Goal: Information Seeking & Learning: Understand process/instructions

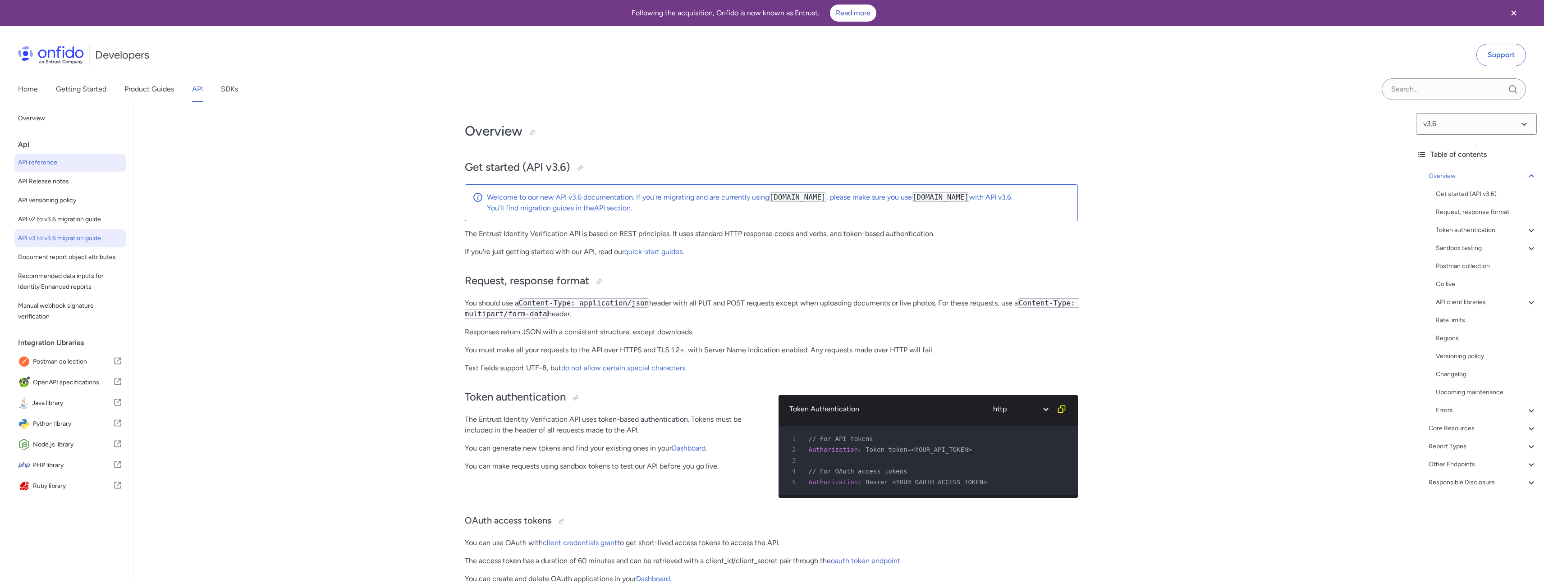
click at [69, 231] on link "API v3 to v3.6 migration guide" at bounding box center [69, 239] width 111 height 18
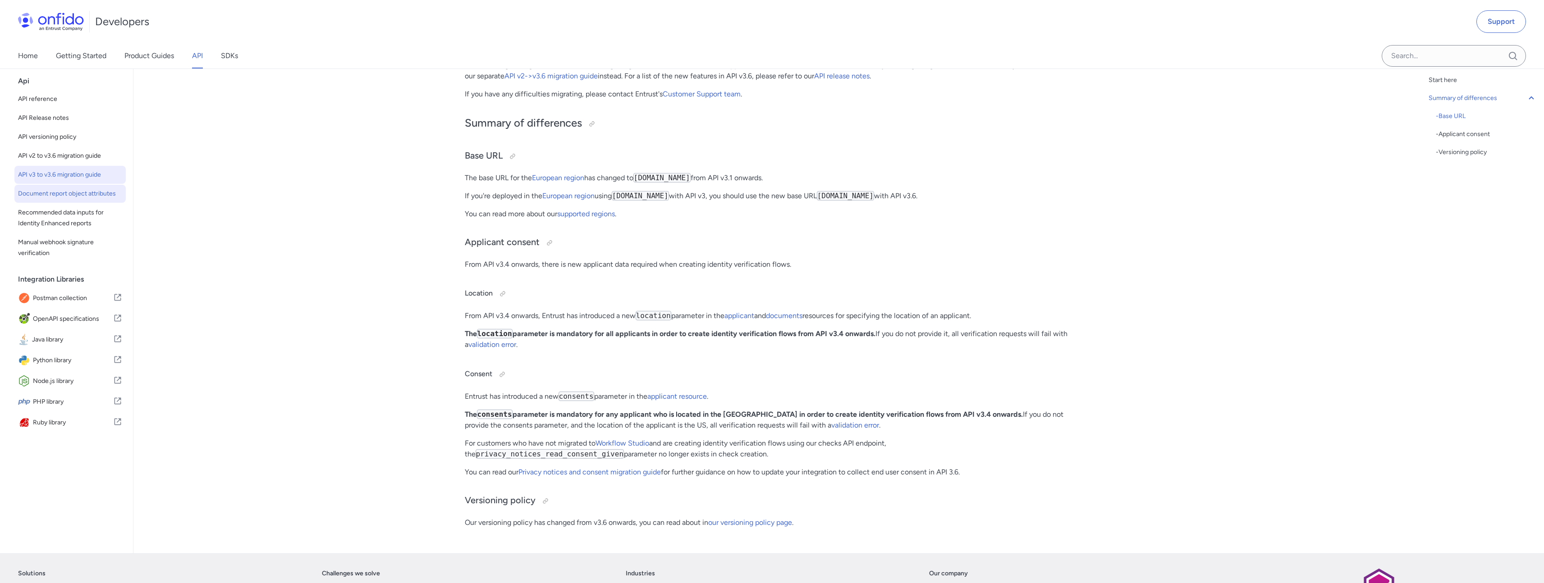
scroll to position [119, 0]
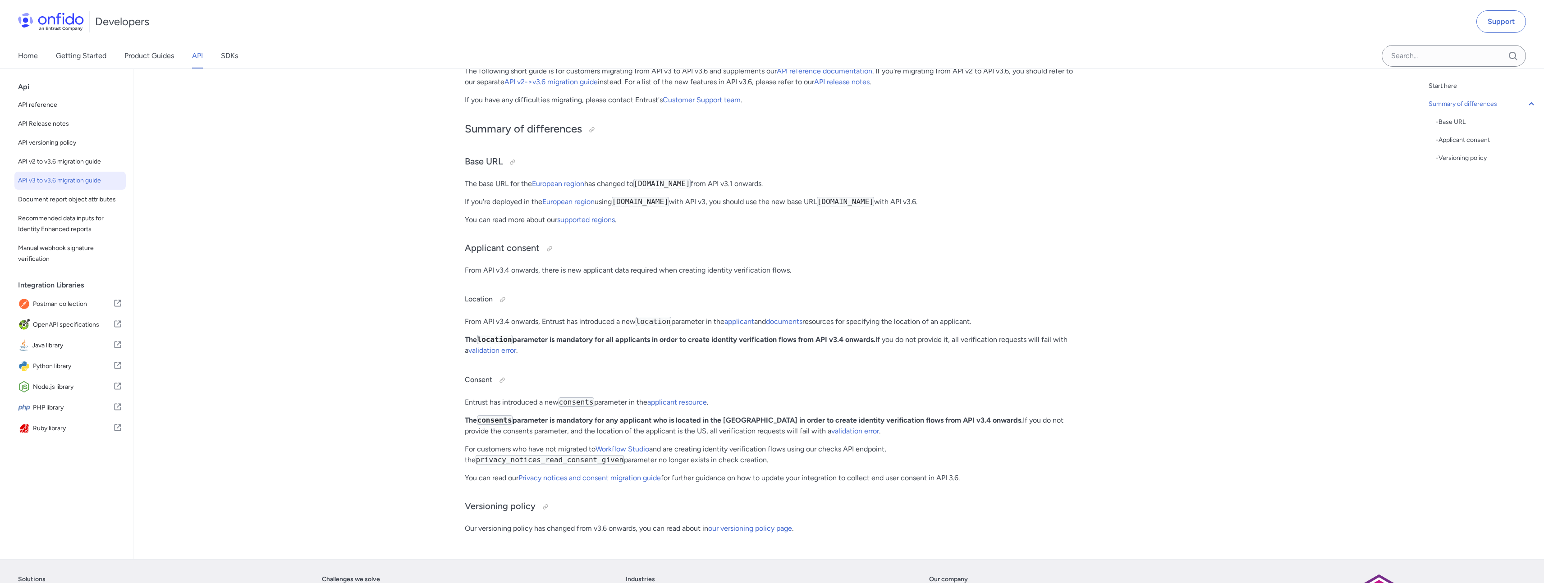
click at [64, 179] on span "API v3 to v3.6 migration guide" at bounding box center [70, 180] width 104 height 11
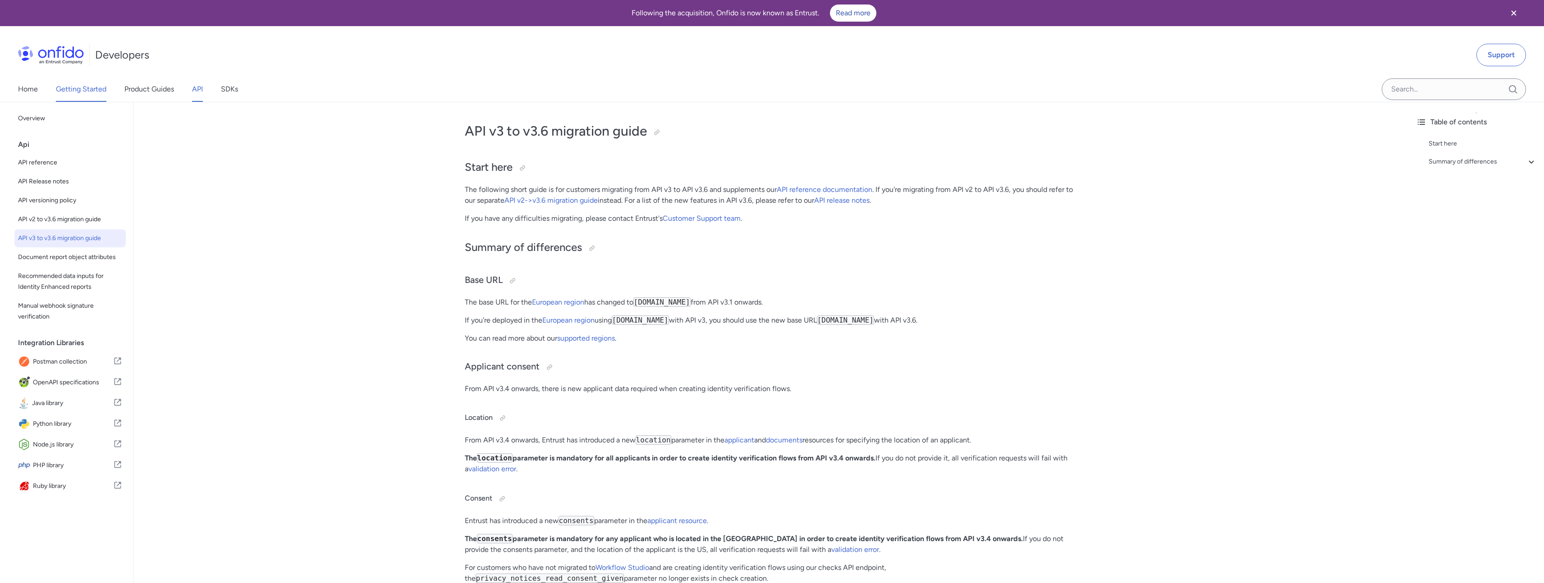
click at [82, 87] on link "Getting Started" at bounding box center [81, 89] width 51 height 25
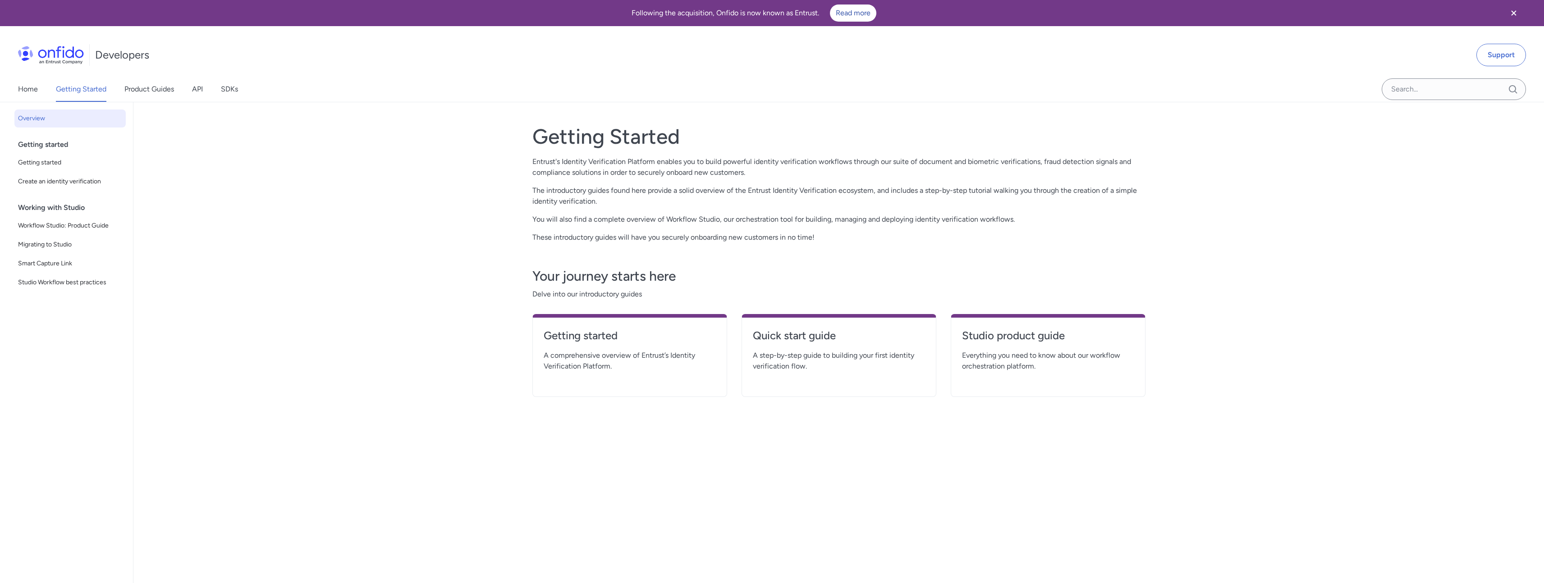
click at [206, 93] on div "Home Getting Started Product Guides API SDKs" at bounding box center [137, 89] width 274 height 25
click at [153, 89] on link "Product Guides" at bounding box center [149, 89] width 50 height 25
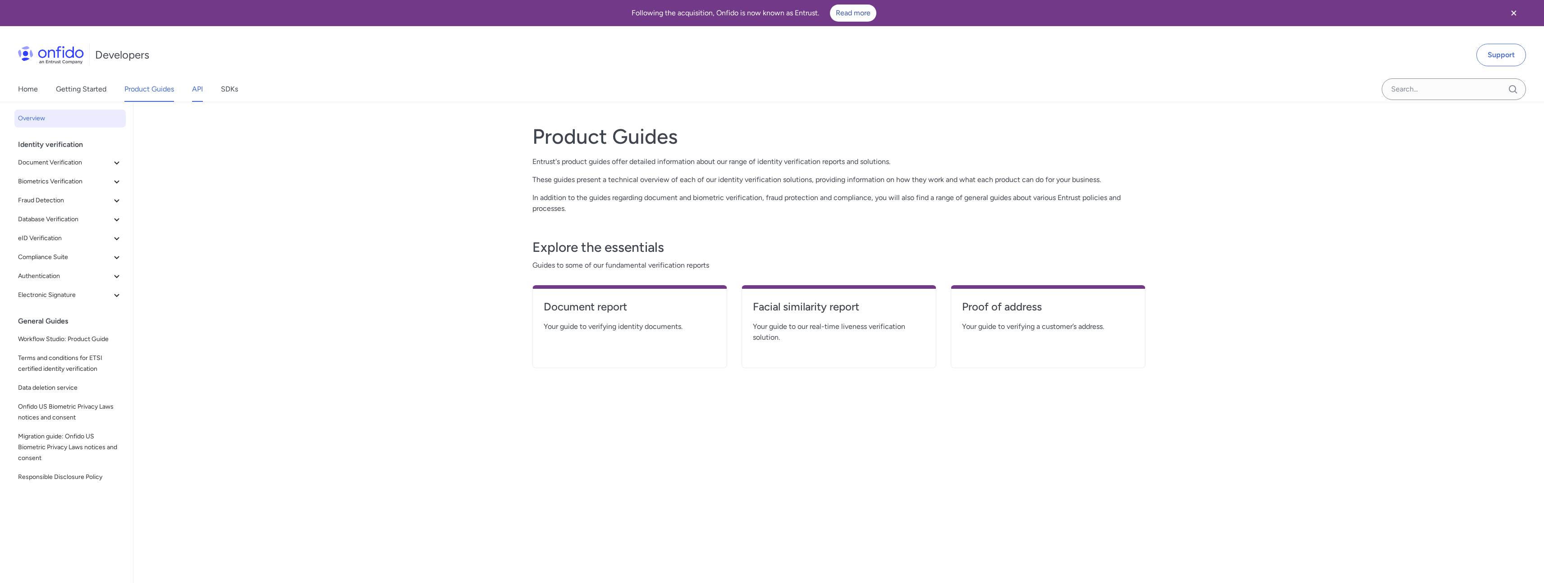
click at [194, 92] on link "API" at bounding box center [197, 89] width 11 height 25
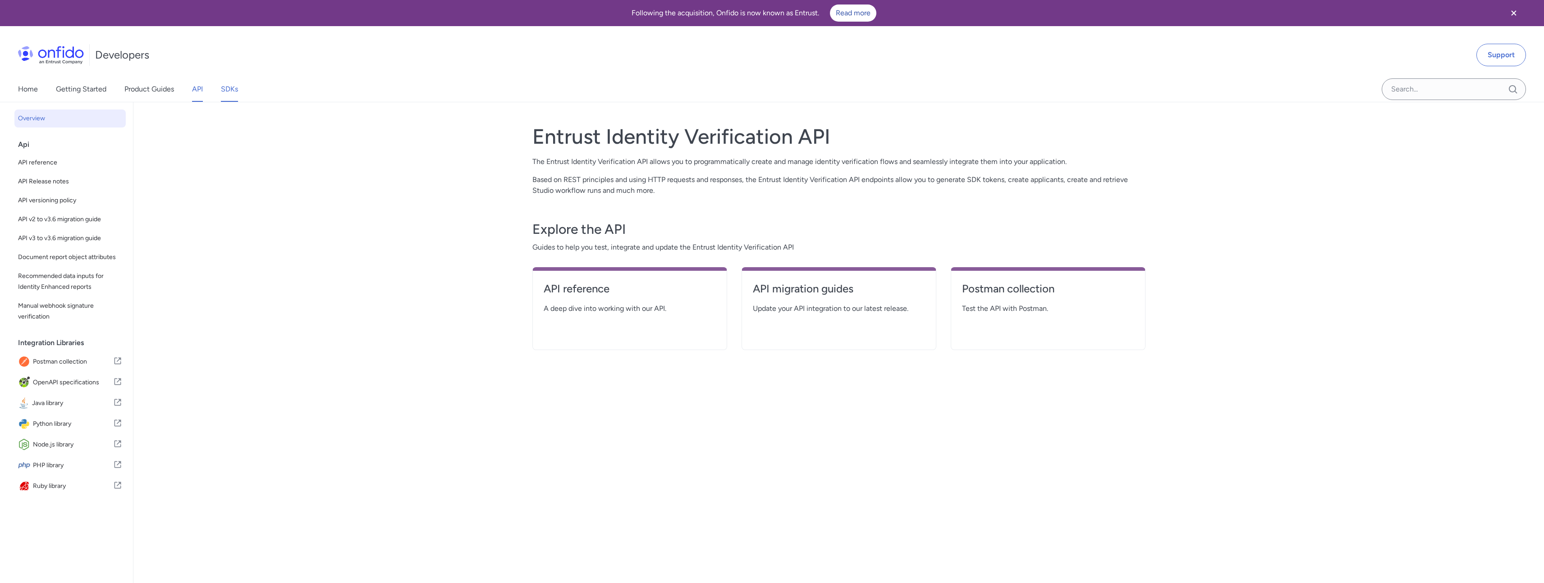
click at [225, 87] on link "SDKs" at bounding box center [229, 89] width 17 height 25
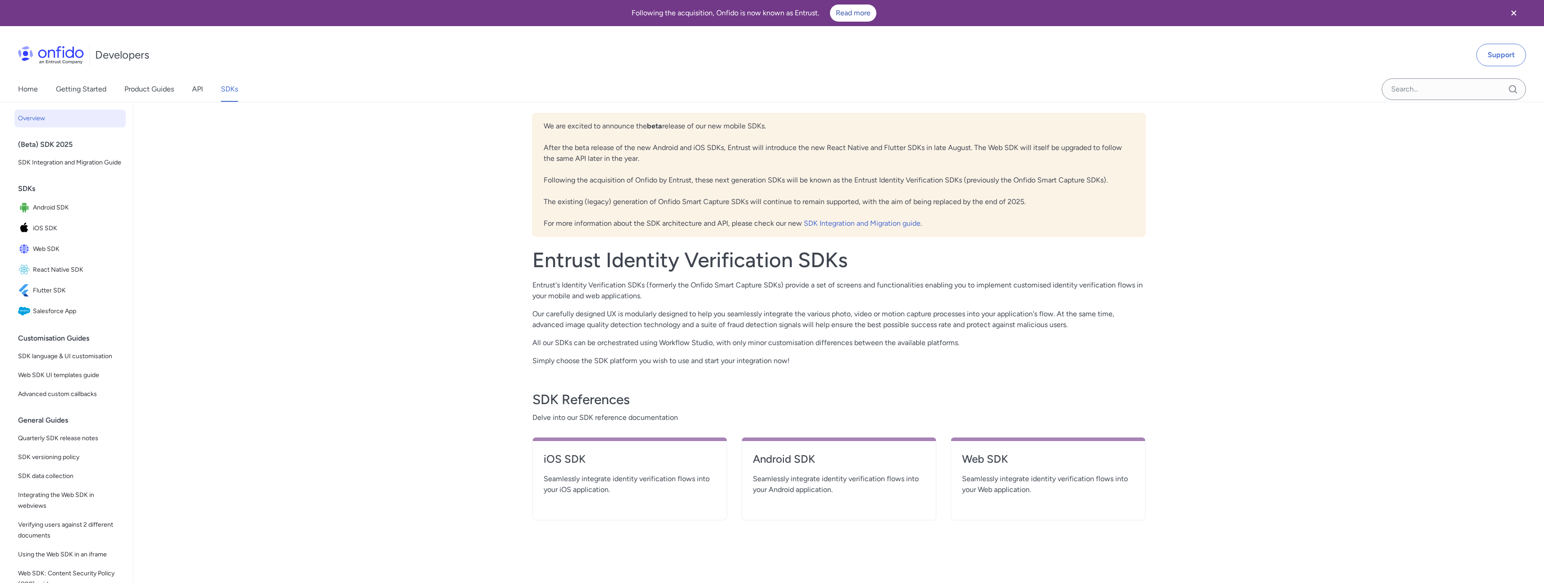
click at [199, 92] on link "API" at bounding box center [197, 89] width 11 height 25
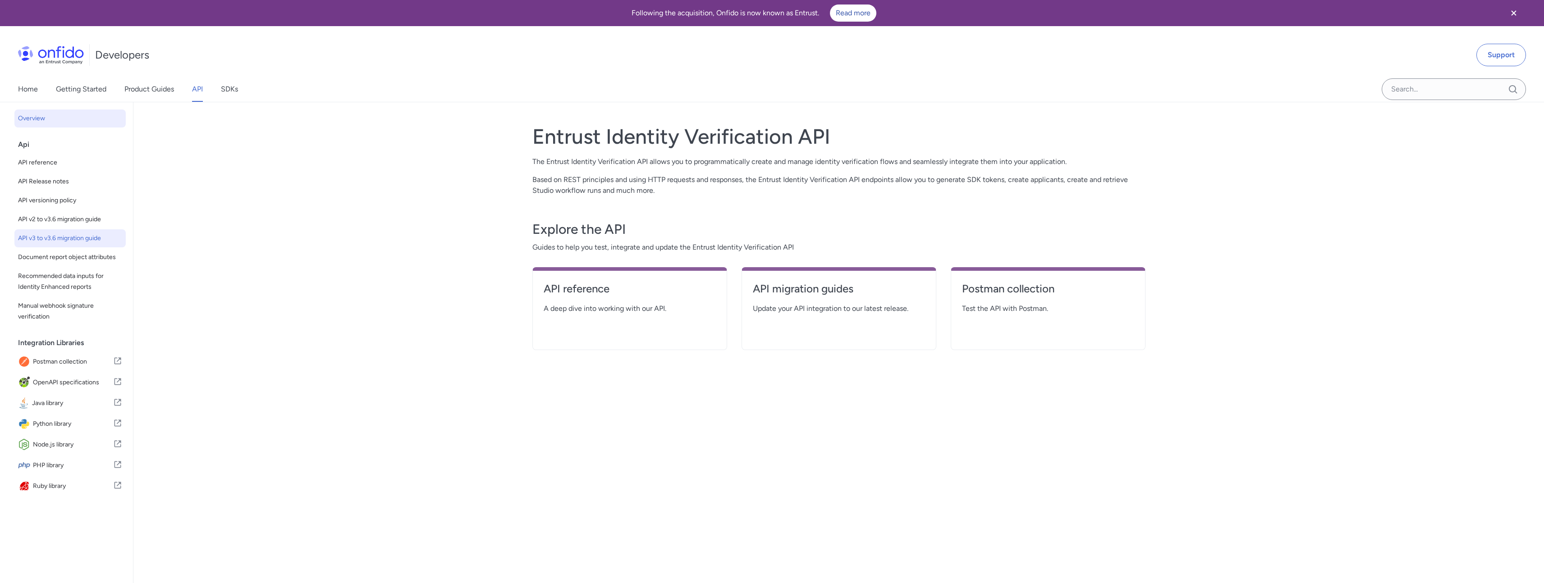
click at [73, 244] on link "API v3 to v3.6 migration guide" at bounding box center [69, 239] width 111 height 18
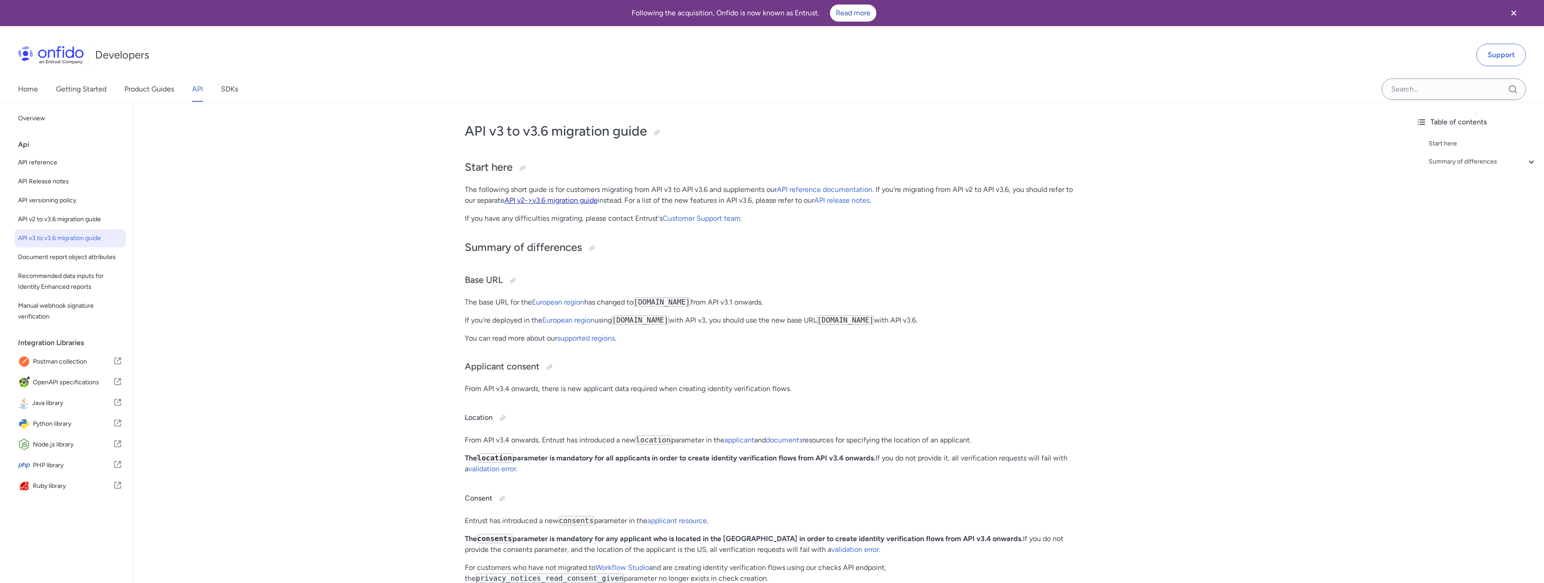
click at [570, 204] on link "API v2->v3.6 migration guide" at bounding box center [551, 200] width 93 height 9
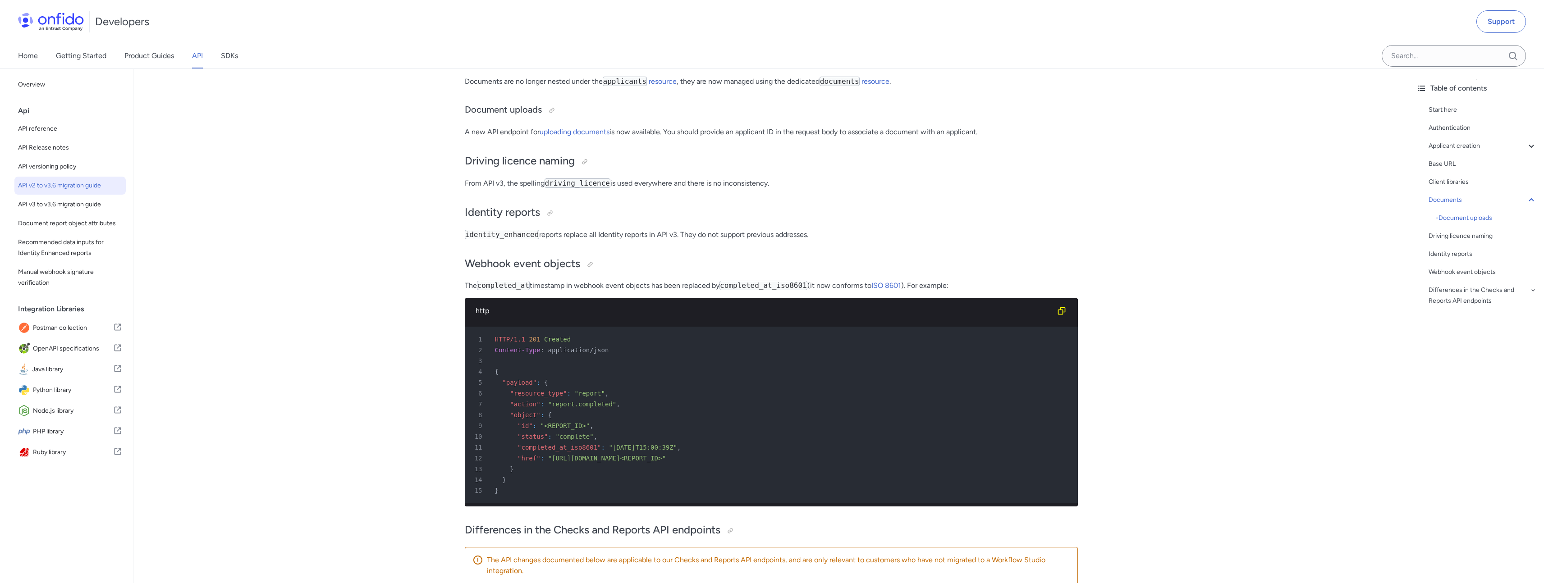
scroll to position [1932, 0]
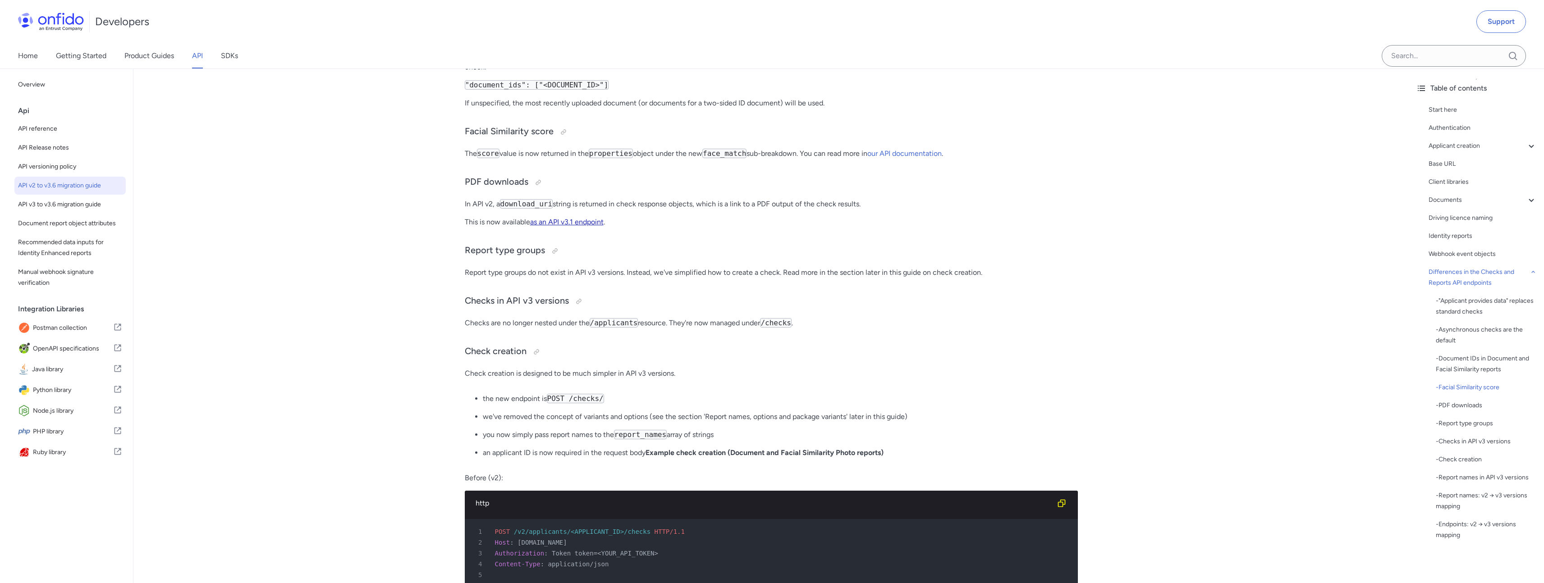
click at [572, 226] on link "as an API v3.1 endpoint" at bounding box center [566, 222] width 73 height 9
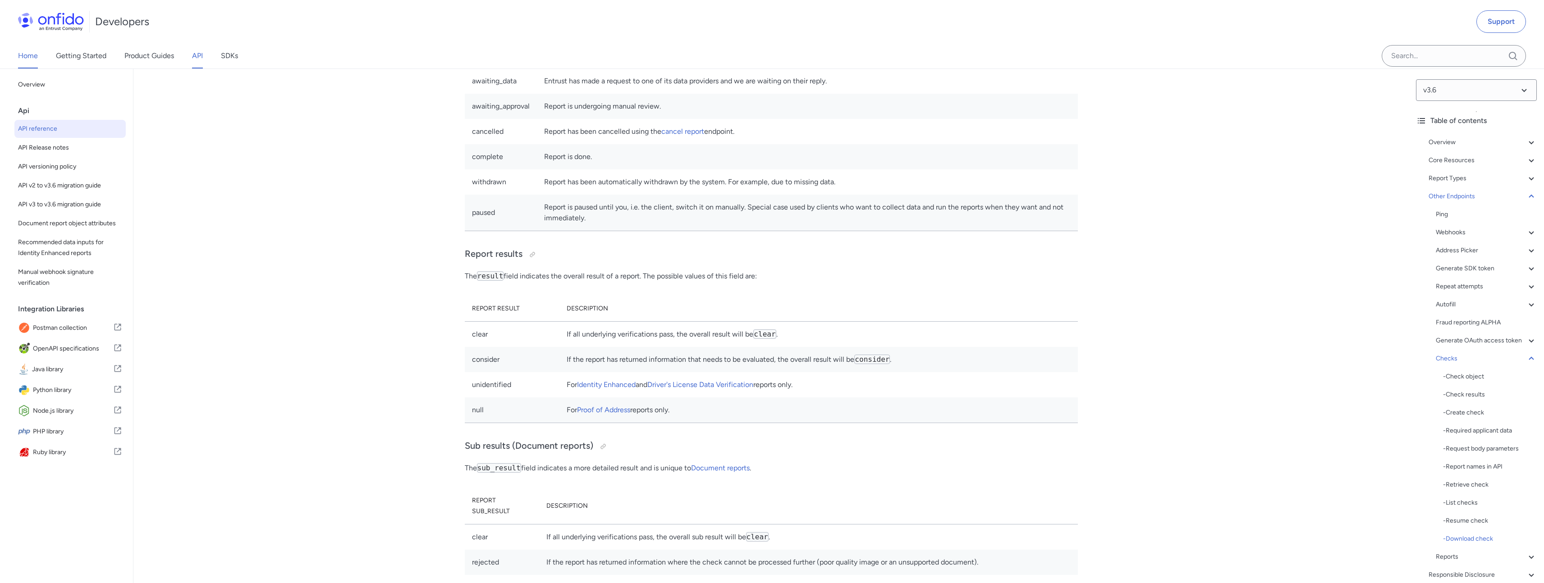
click at [22, 54] on link "Home" at bounding box center [28, 55] width 20 height 25
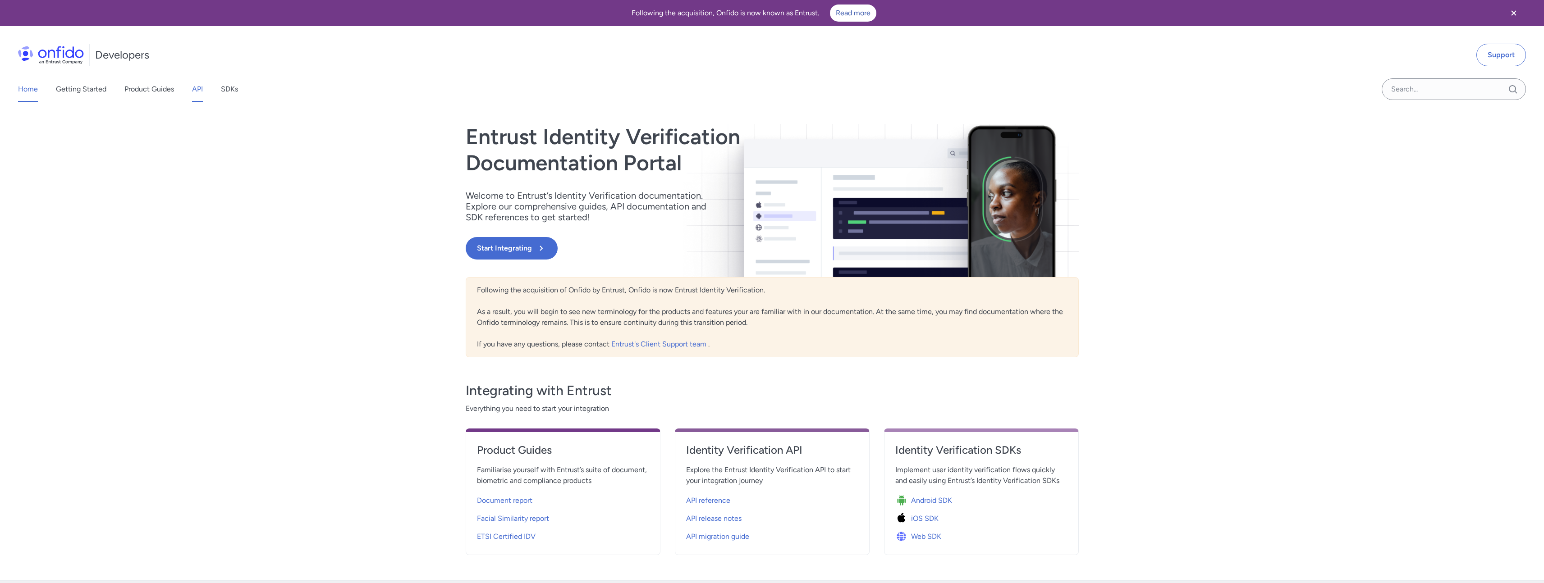
click at [195, 89] on link "API" at bounding box center [197, 89] width 11 height 25
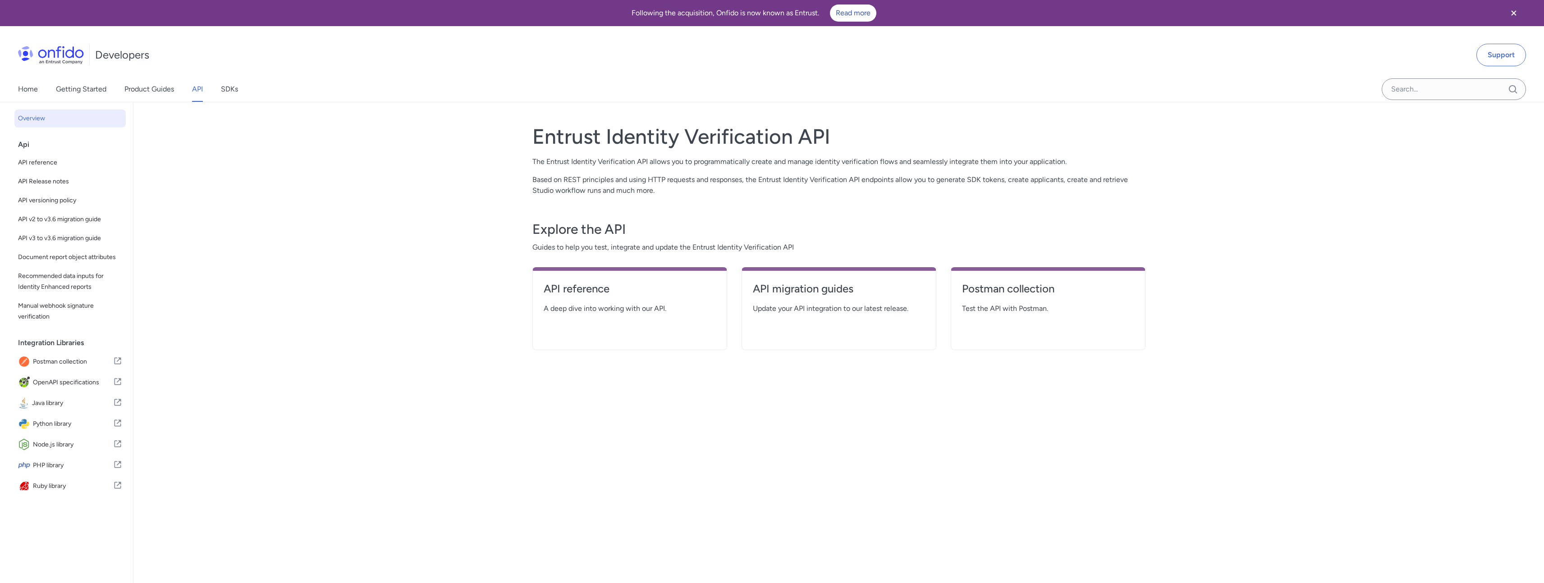
click at [24, 146] on div "Api" at bounding box center [73, 145] width 111 height 18
click at [37, 165] on span "API reference" at bounding box center [70, 162] width 104 height 11
select select "http"
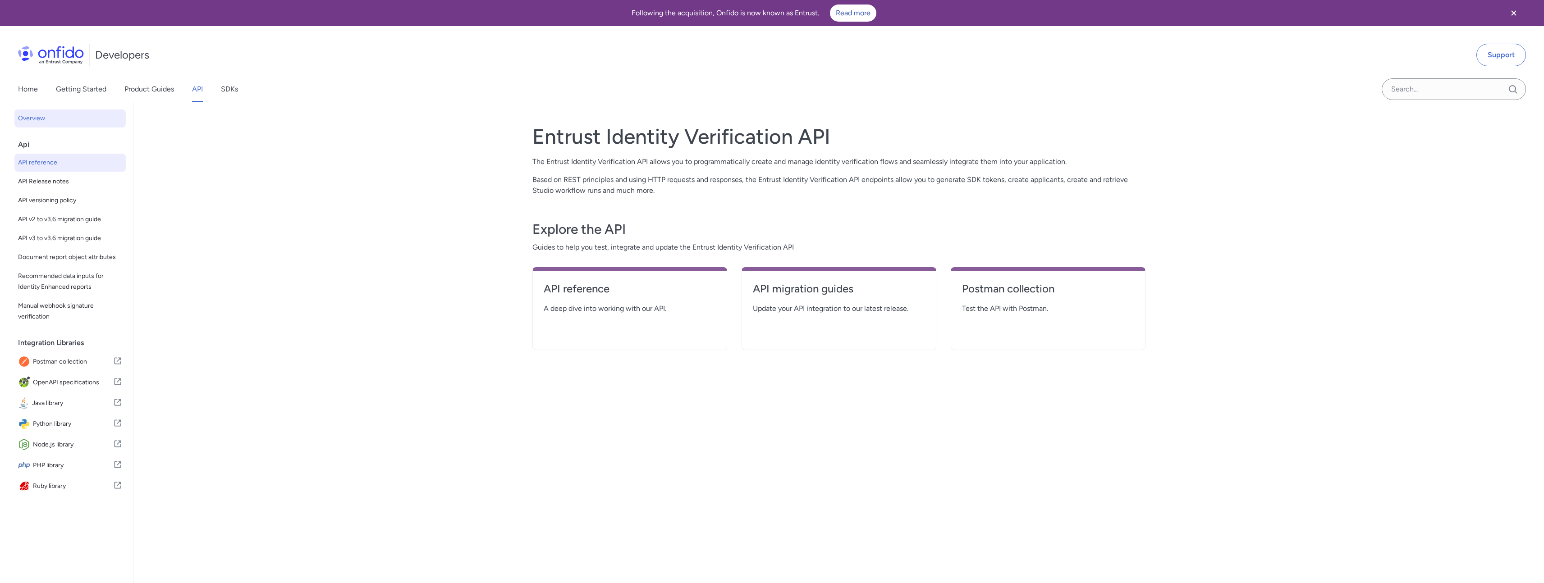
select select "http"
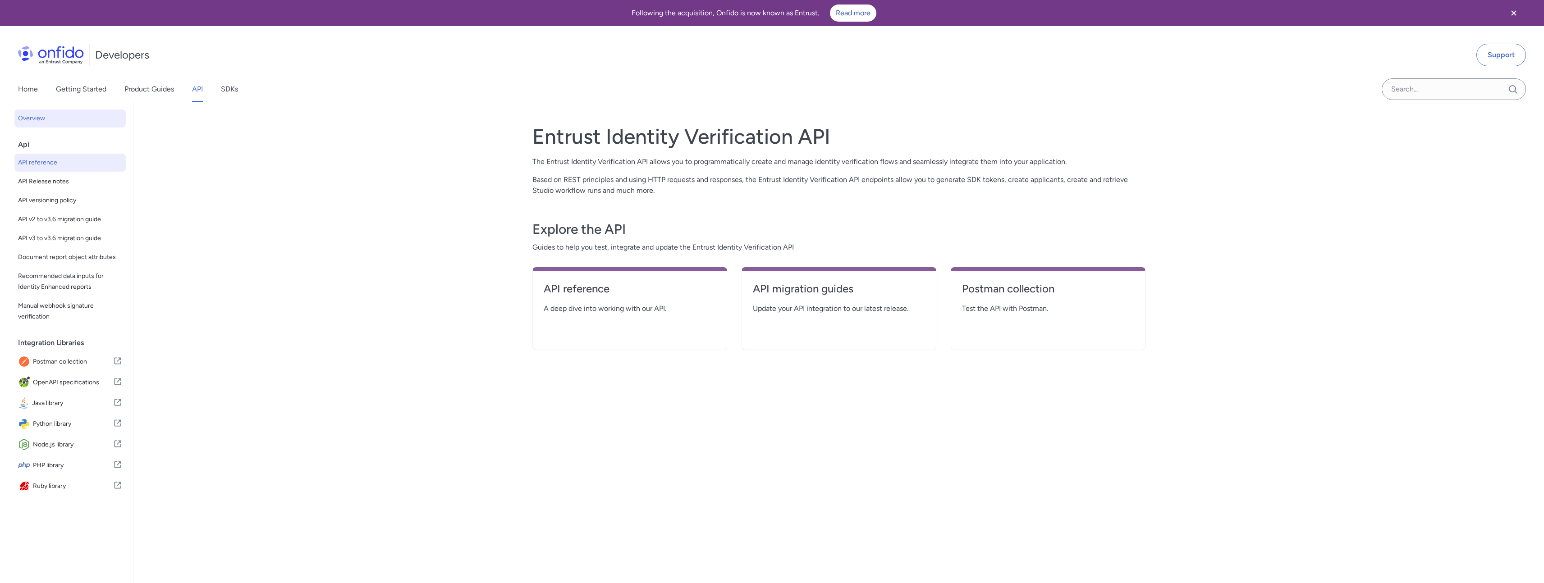
select select "http"
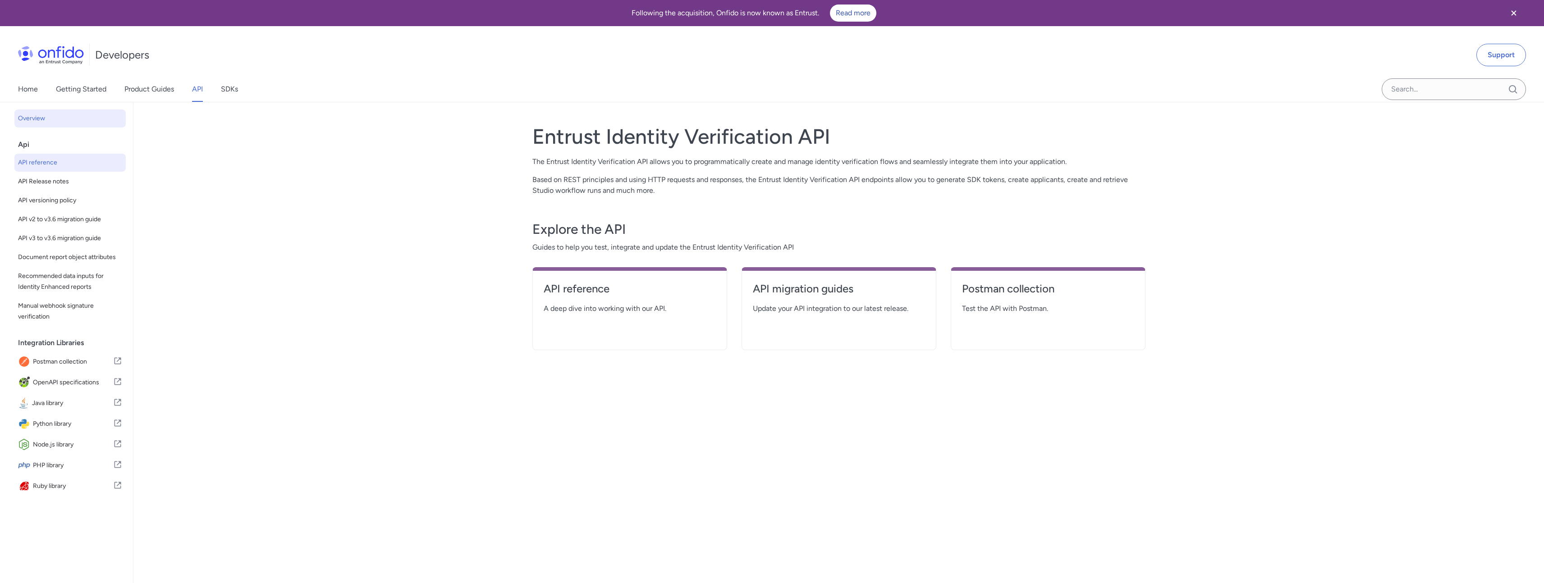
select select "http"
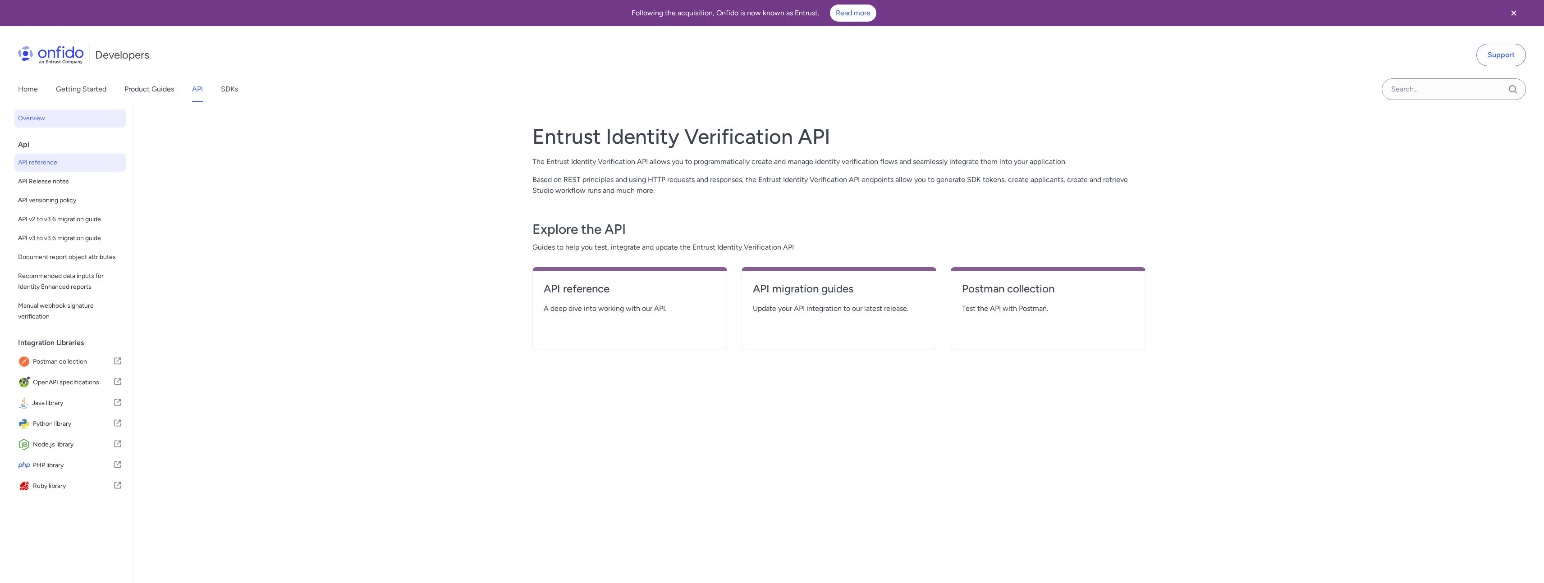
select select "http"
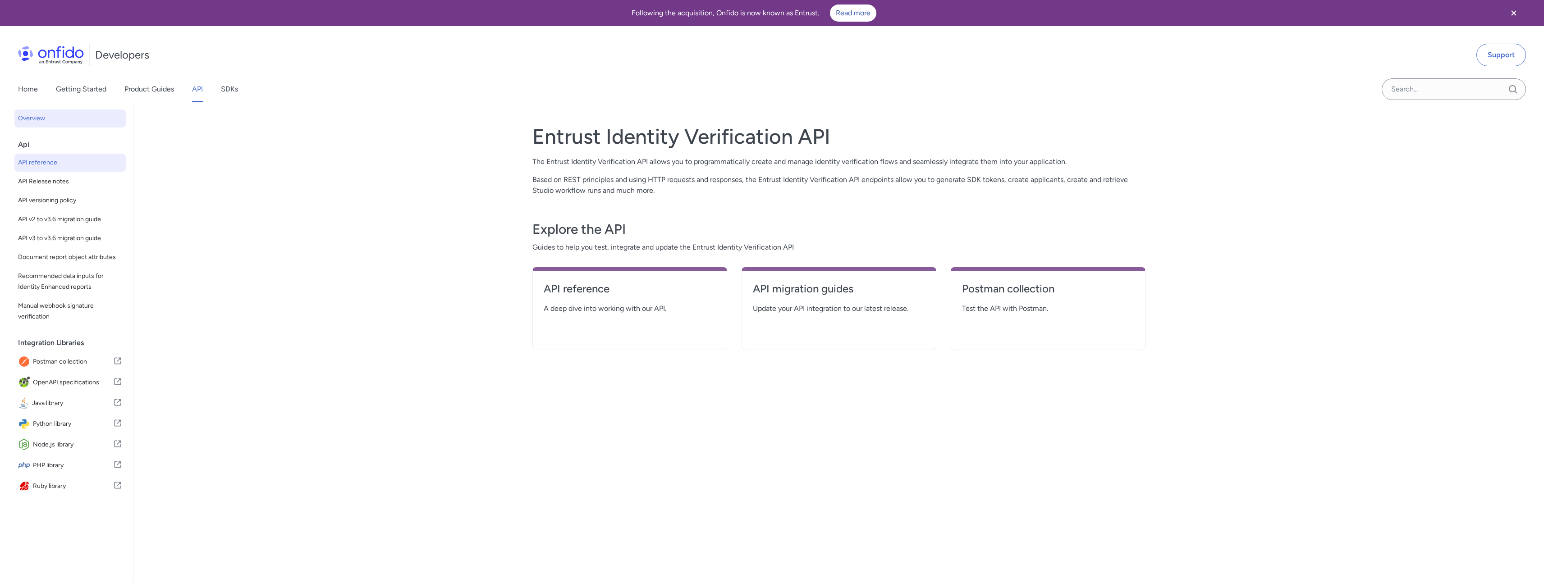
select select "http"
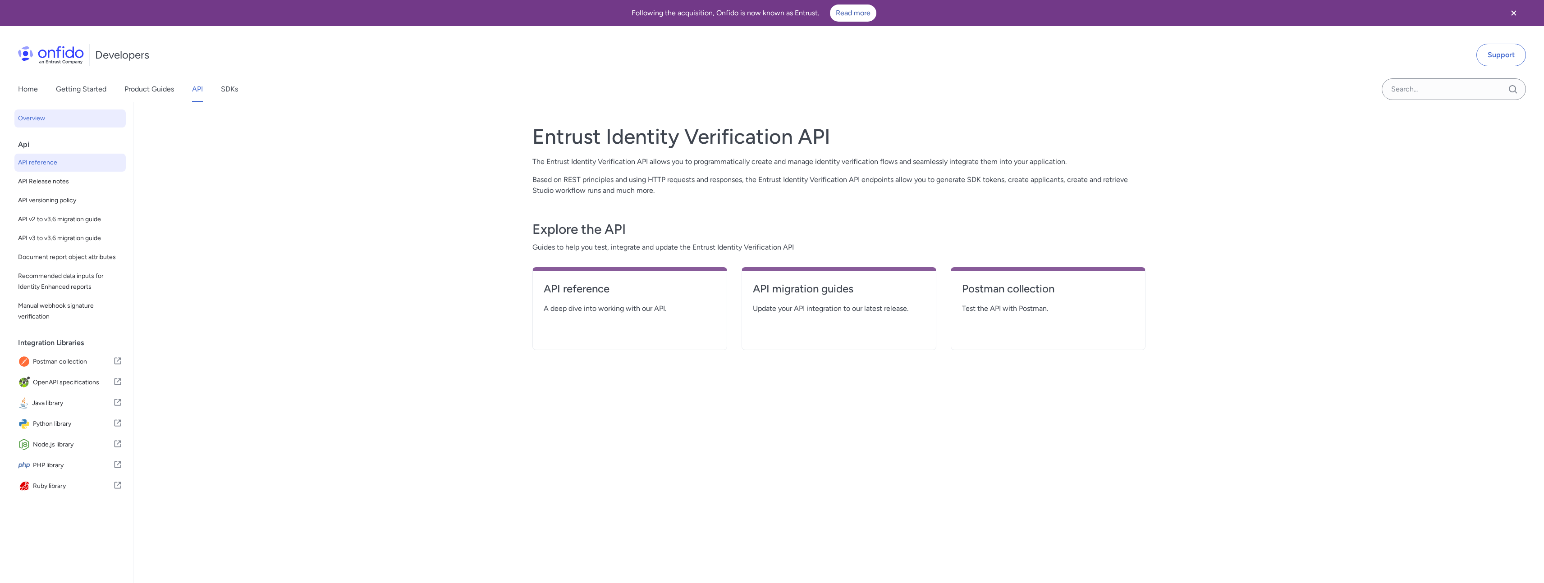
select select "http"
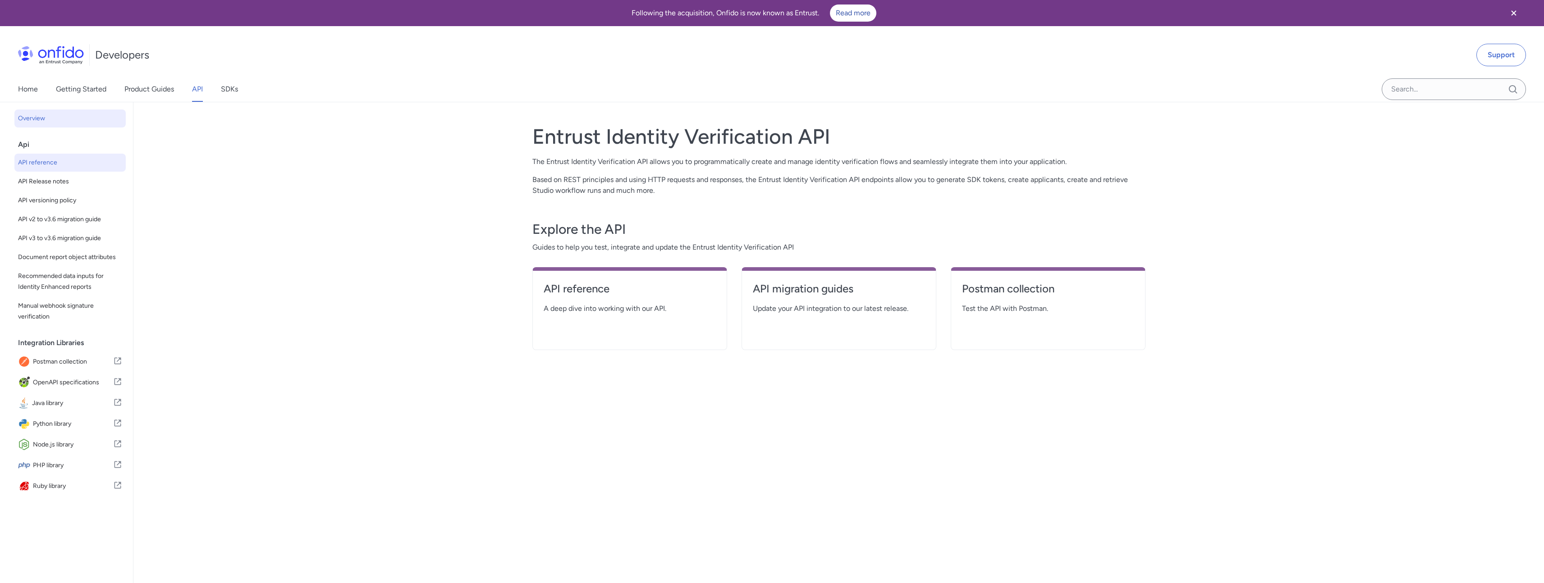
select select "http"
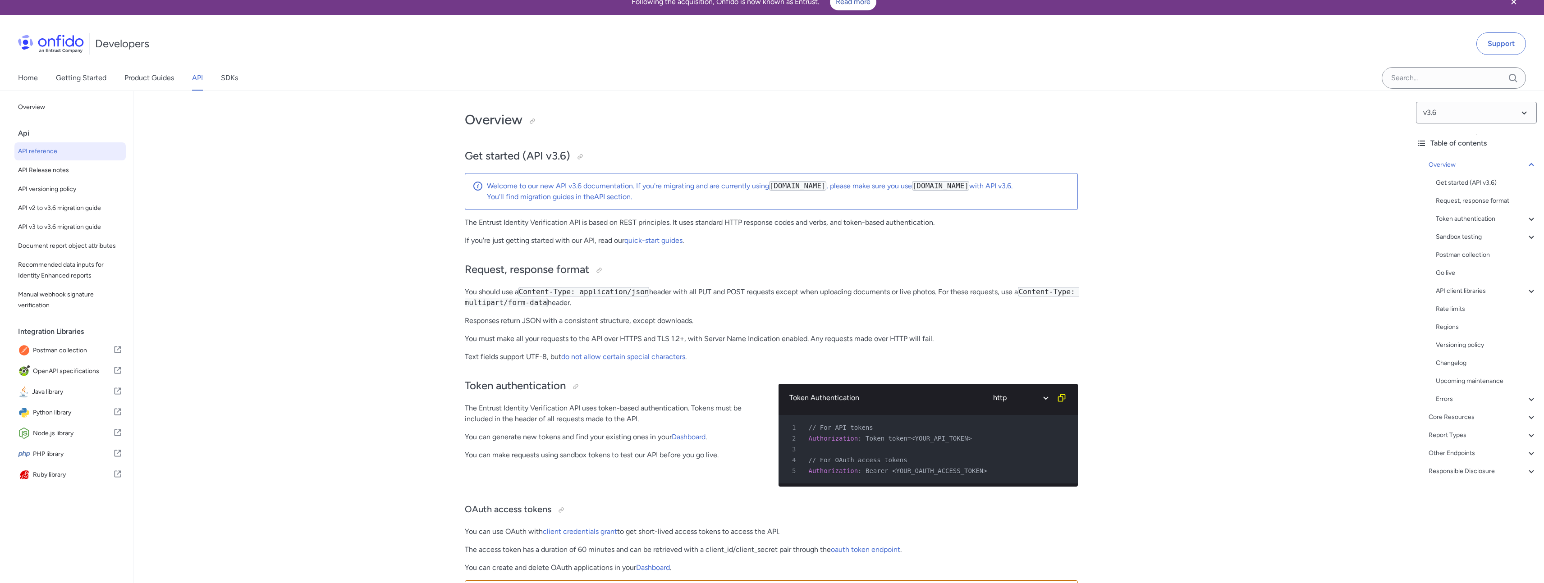
scroll to position [1200, 0]
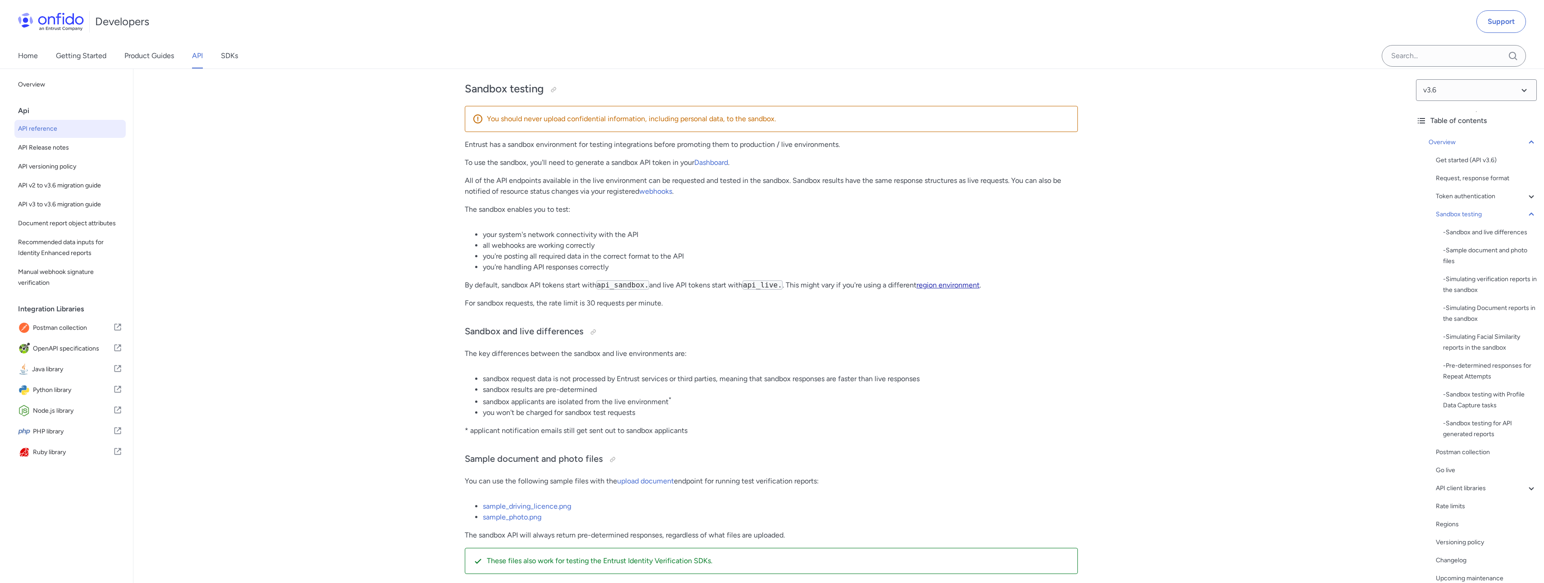
click at [947, 289] on link "region environment" at bounding box center [948, 285] width 63 height 9
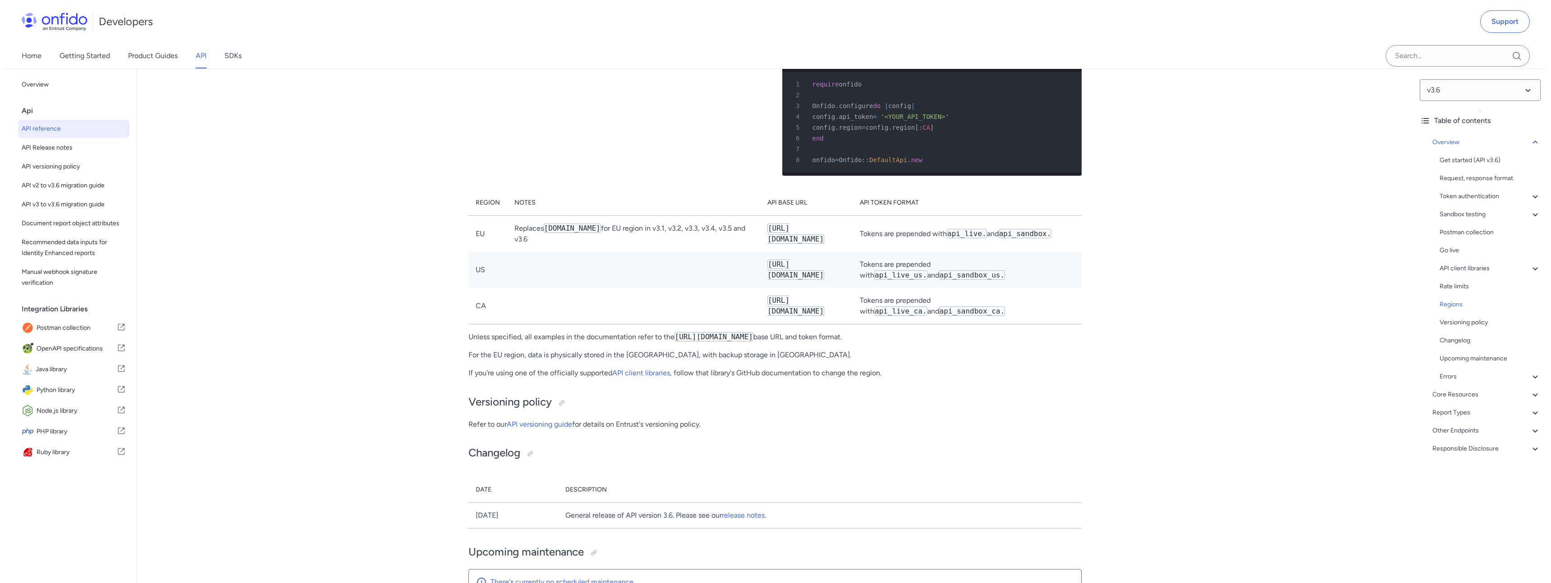
scroll to position [6756, 0]
